Goal: Obtain resource: Download file/media

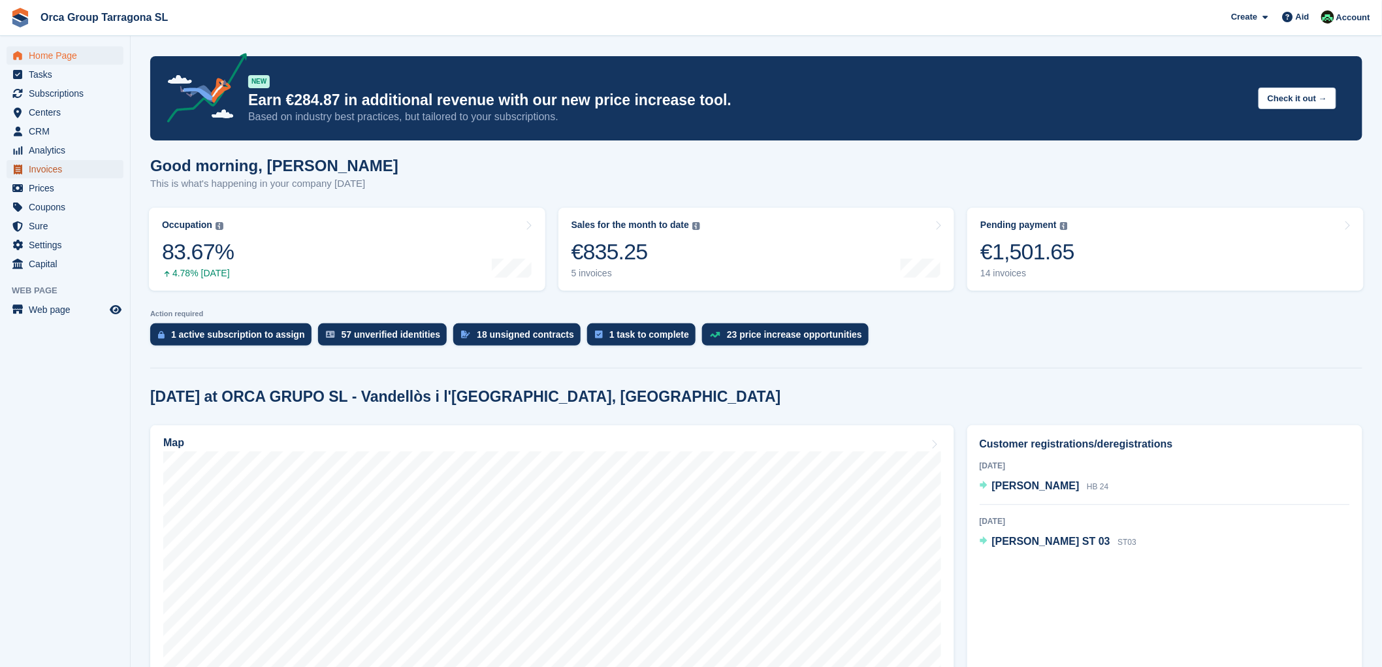
click at [53, 168] on font "Invoices" at bounding box center [45, 169] width 33 height 10
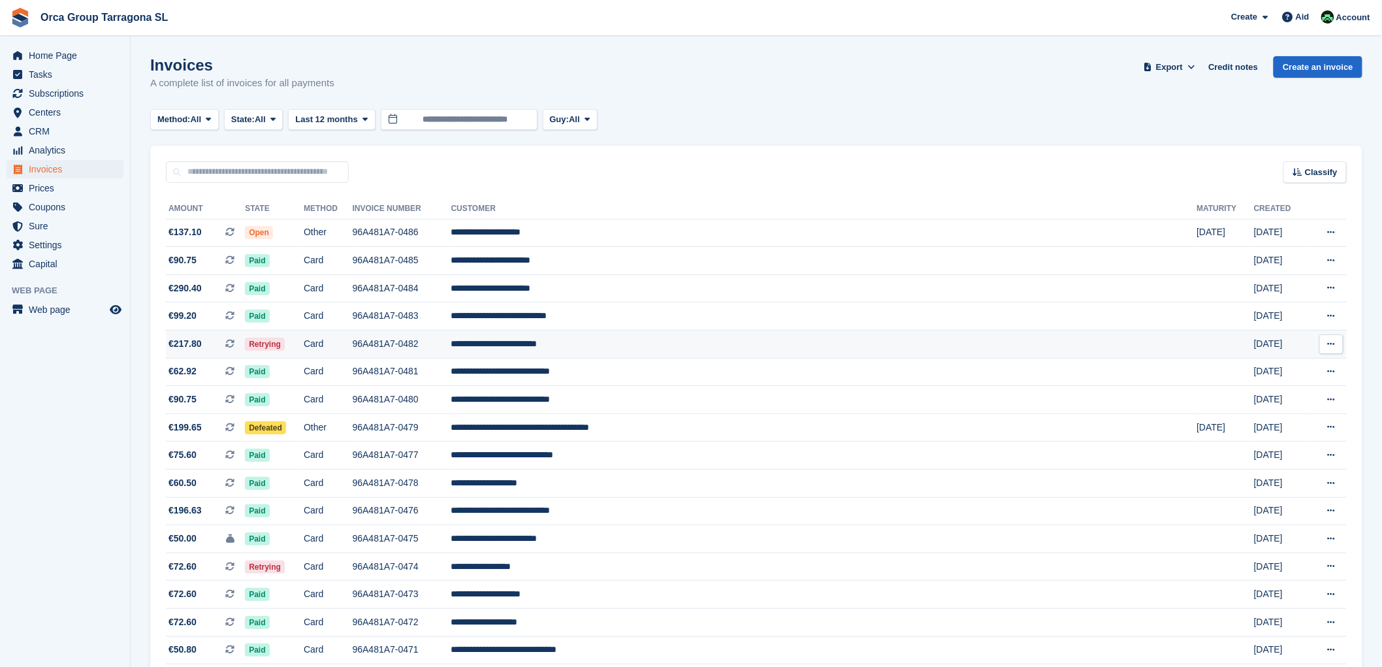
click at [1333, 346] on icon at bounding box center [1331, 344] width 7 height 8
click at [1267, 368] on font "Download PDF" at bounding box center [1261, 369] width 65 height 10
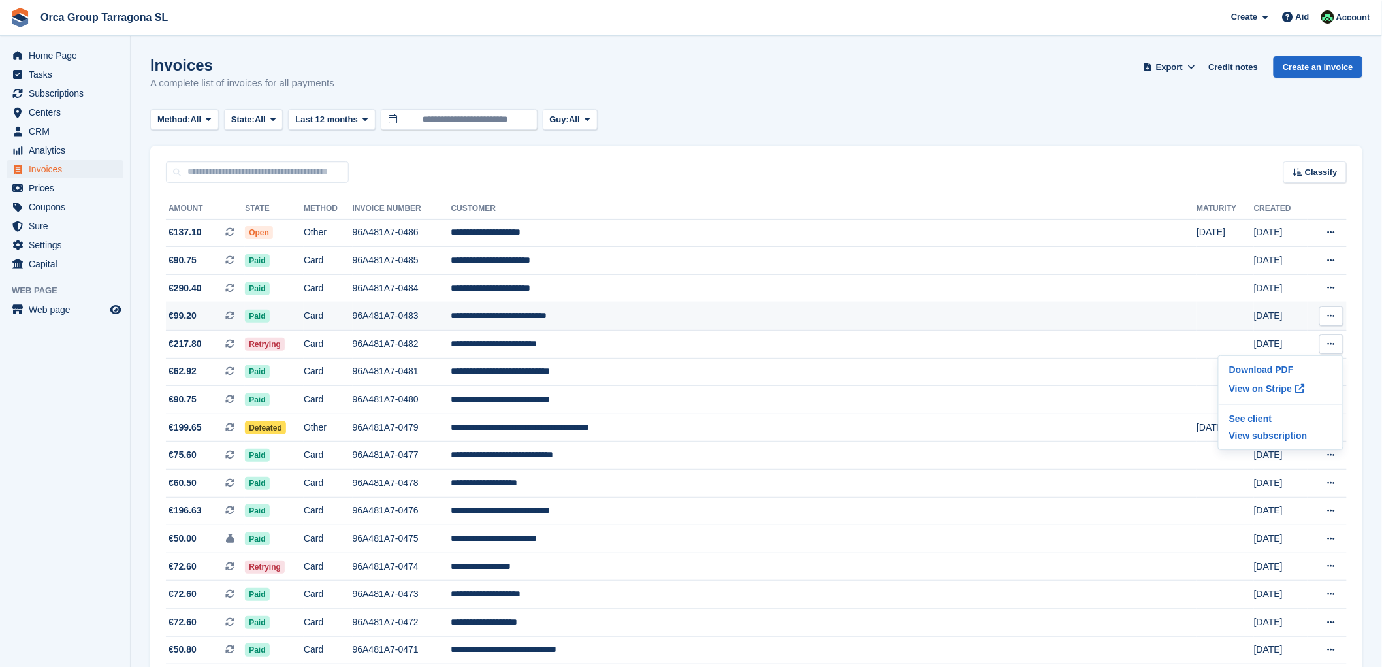
click at [1332, 317] on icon at bounding box center [1331, 316] width 7 height 8
click at [1266, 345] on font "Download PDF" at bounding box center [1261, 341] width 65 height 10
click at [1334, 289] on icon at bounding box center [1331, 287] width 7 height 8
click at [1242, 315] on font "Download PDF" at bounding box center [1261, 313] width 65 height 10
click at [1335, 258] on icon at bounding box center [1331, 260] width 7 height 8
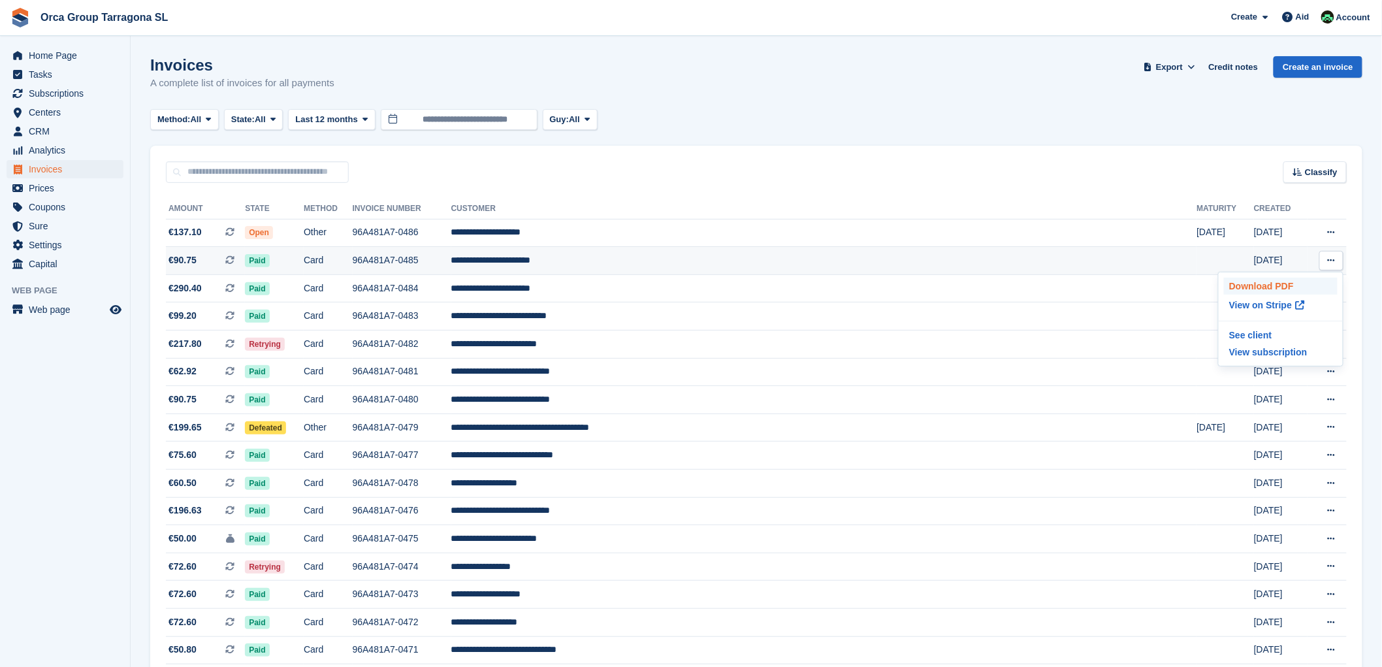
click at [1252, 284] on font "Download PDF" at bounding box center [1261, 286] width 65 height 10
click at [1334, 233] on icon at bounding box center [1331, 232] width 7 height 8
click at [1266, 256] on font "Download PDF" at bounding box center [1261, 258] width 65 height 10
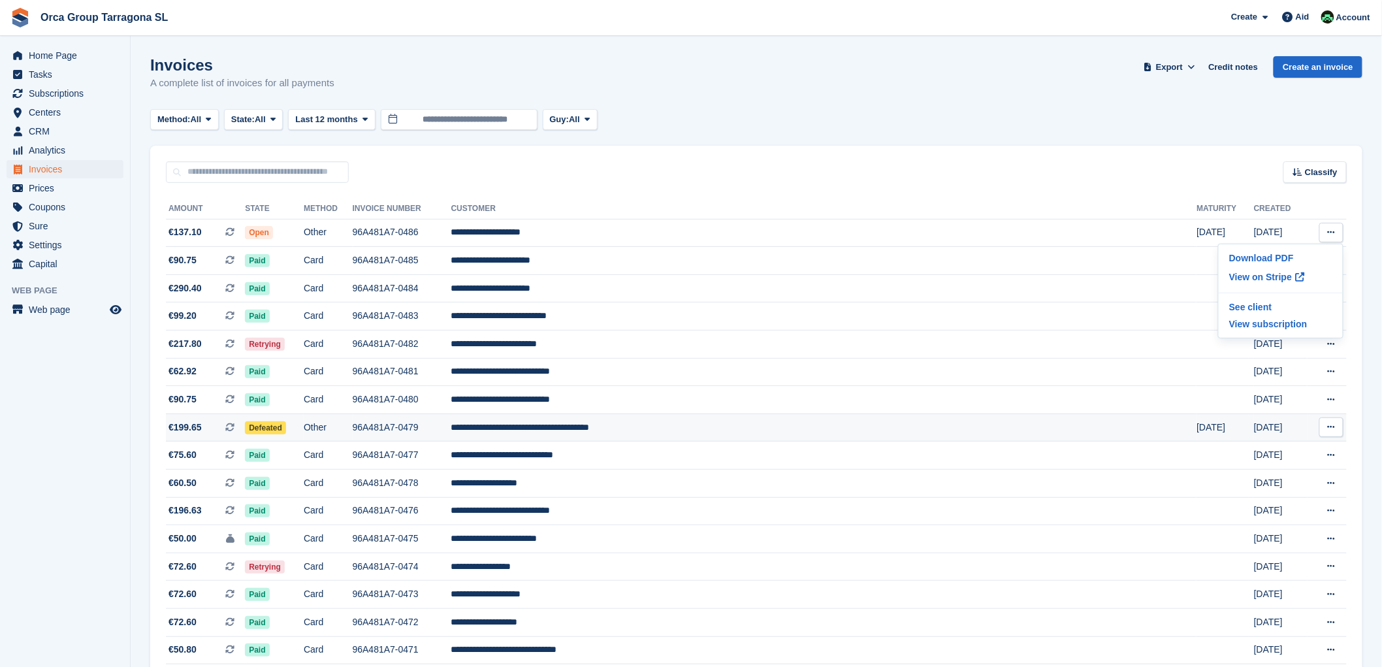
click at [1331, 426] on icon at bounding box center [1331, 427] width 7 height 8
click at [1272, 453] on font "Download PDF" at bounding box center [1261, 452] width 65 height 10
click at [590, 429] on font "**********" at bounding box center [520, 427] width 138 height 9
